Goal: Task Accomplishment & Management: Manage account settings

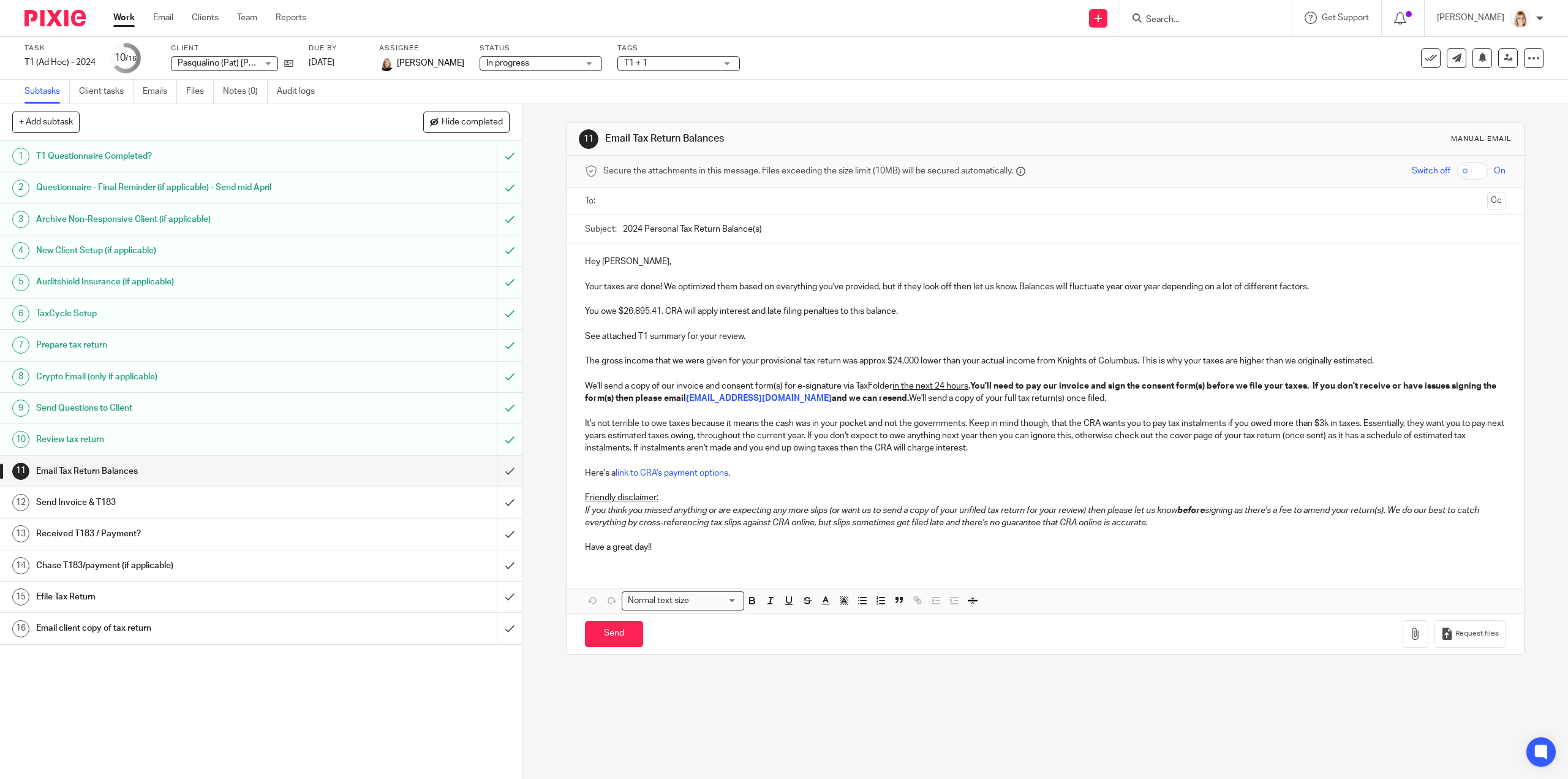
click at [117, 14] on link "Work" at bounding box center [124, 17] width 21 height 12
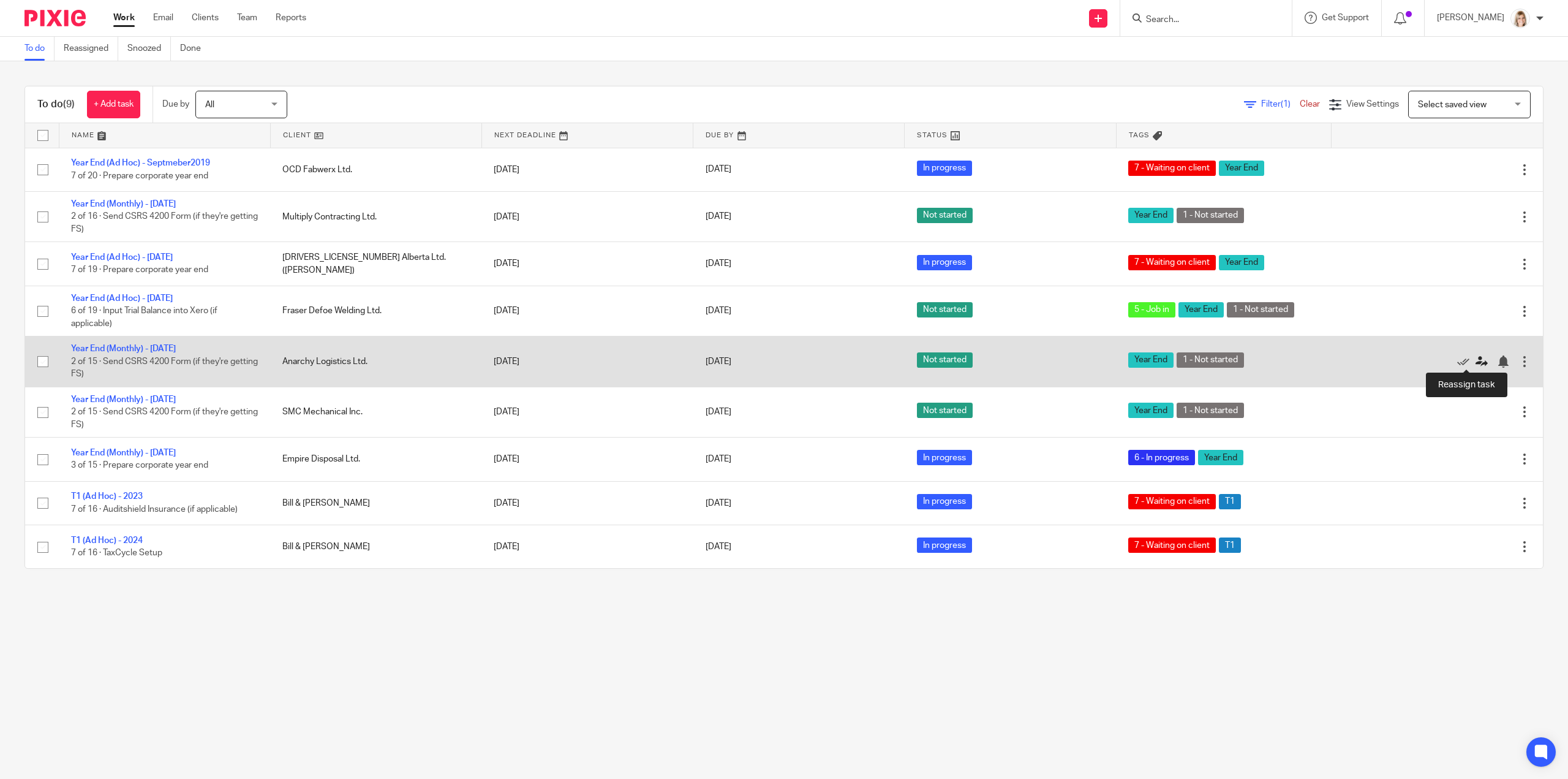
click at [1476, 360] on icon at bounding box center [1482, 361] width 12 height 12
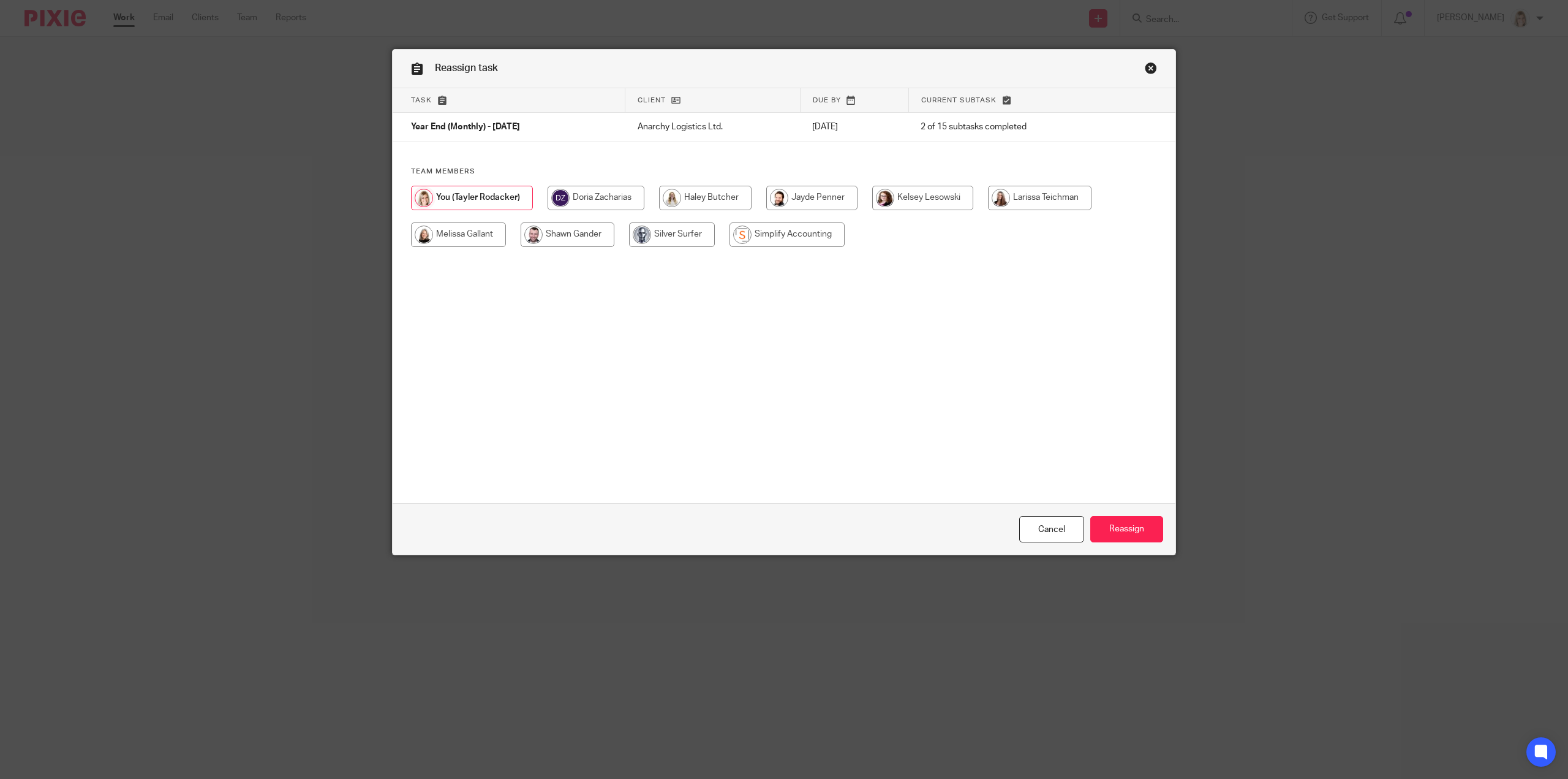
click at [440, 238] on input "radio" at bounding box center [458, 235] width 95 height 25
radio input "true"
click at [1127, 536] on input "Reassign" at bounding box center [1126, 529] width 73 height 26
